Goal: Information Seeking & Learning: Learn about a topic

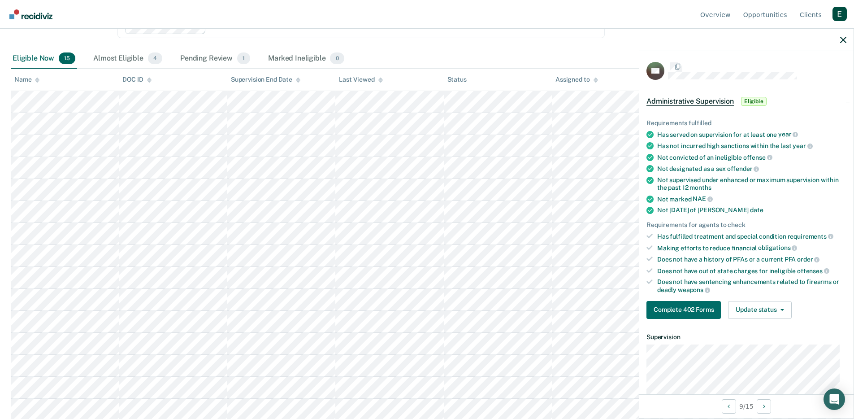
scroll to position [161, 0]
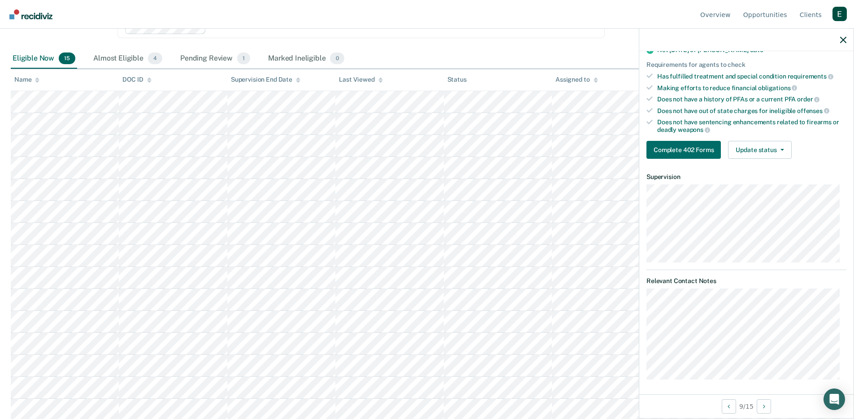
click at [742, 279] on dt "Relevant Contact Notes" at bounding box center [746, 281] width 200 height 8
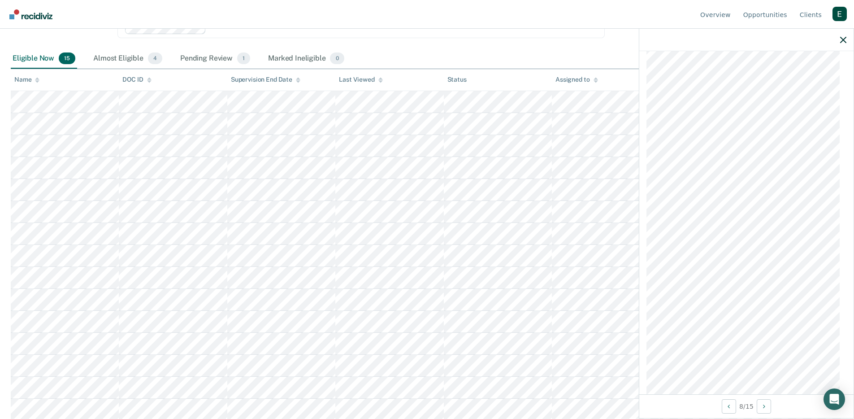
scroll to position [466, 0]
click at [634, 149] on body "Looks like you’re using Internet Explorer 11. For faster loading and a better e…" at bounding box center [427, 97] width 854 height 419
click at [644, 227] on div "MP Administrative Supervision Eligible Requirements fulfilled Has served on sup…" at bounding box center [746, 222] width 214 height 343
